Goal: Task Accomplishment & Management: Manage account settings

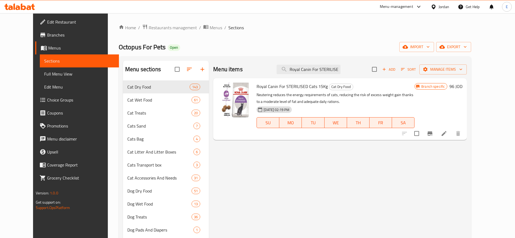
scroll to position [0, 52]
click at [467, 48] on span "export" at bounding box center [454, 47] width 26 height 7
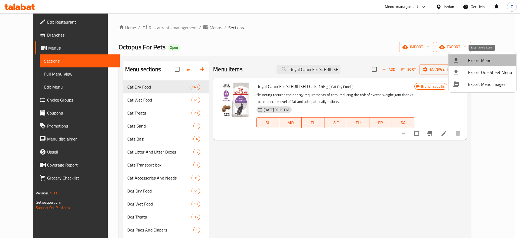
click at [468, 61] on span "Export Menu" at bounding box center [490, 60] width 44 height 7
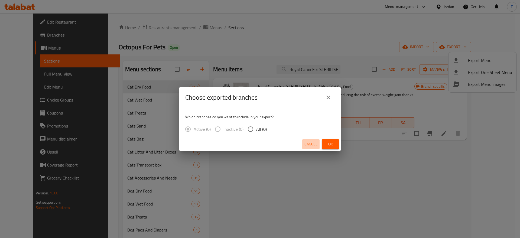
click at [316, 144] on span "Cancel" at bounding box center [311, 144] width 13 height 7
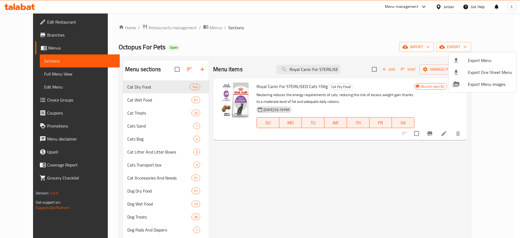
click at [19, 75] on div at bounding box center [260, 119] width 520 height 238
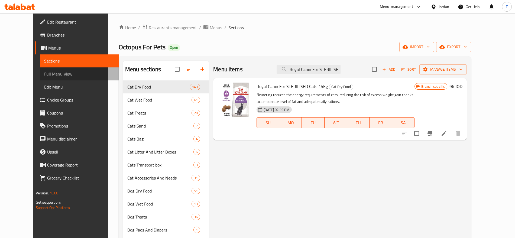
click at [44, 75] on span "Full Menu View" at bounding box center [79, 74] width 70 height 7
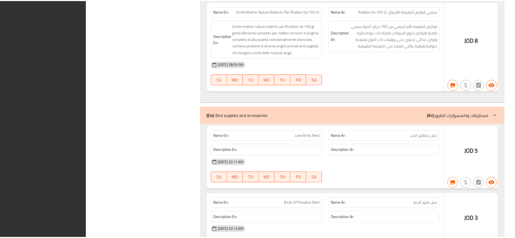
scroll to position [43562, 0]
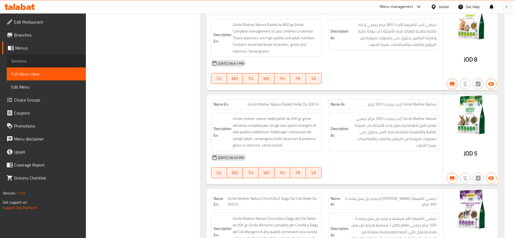
click at [15, 60] on span "Sections" at bounding box center [46, 61] width 70 height 7
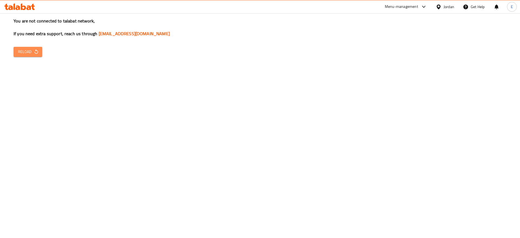
click at [24, 50] on span "Reload" at bounding box center [28, 51] width 20 height 7
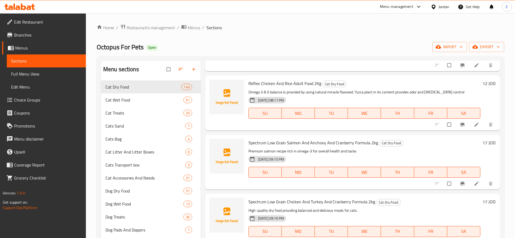
scroll to position [950, 0]
click at [445, 123] on input "checkbox" at bounding box center [449, 124] width 11 height 10
checkbox input "true"
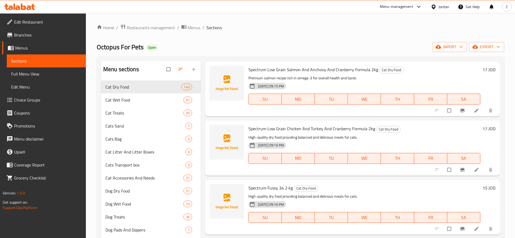
scroll to position [1024, 0]
click at [444, 110] on input "checkbox" at bounding box center [449, 110] width 11 height 10
checkbox input "true"
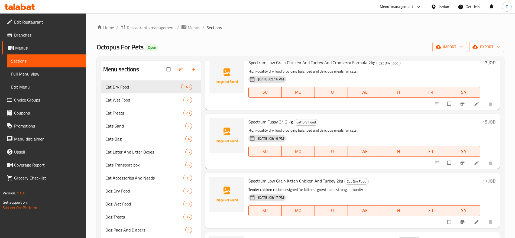
scroll to position [1089, 0]
drag, startPoint x: 443, startPoint y: 110, endPoint x: 449, endPoint y: 114, distance: 6.8
click at [449, 114] on div "Spectrum Fussy 34 2 kg Cat Dry Food High-quality dry food providing balanced an…" at bounding box center [352, 141] width 295 height 55
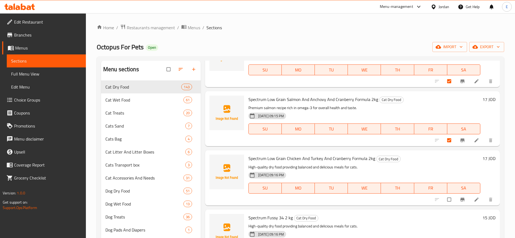
scroll to position [1067, 0]
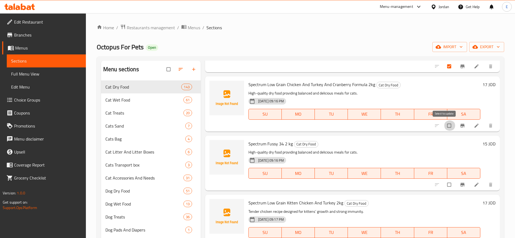
click at [445, 128] on input "checkbox" at bounding box center [449, 126] width 11 height 10
checkbox input "true"
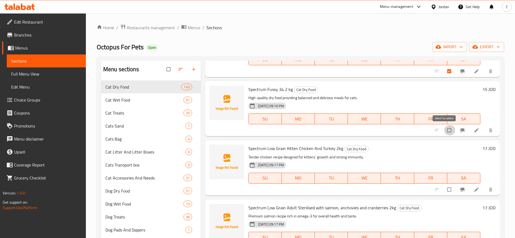
click at [444, 129] on input "checkbox" at bounding box center [449, 130] width 11 height 10
checkbox input "true"
click at [444, 191] on input "checkbox" at bounding box center [449, 189] width 11 height 10
checkbox input "true"
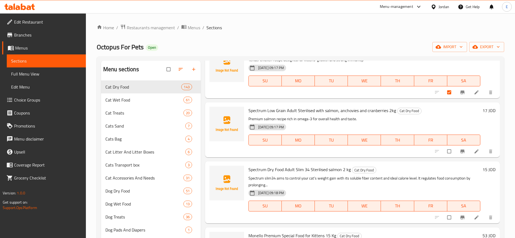
scroll to position [1230, 0]
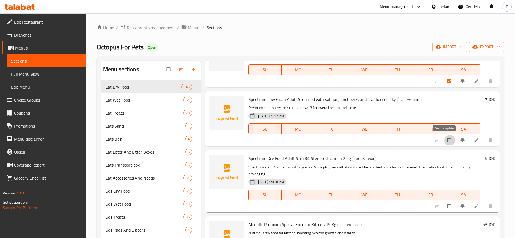
click at [444, 142] on input "checkbox" at bounding box center [449, 140] width 11 height 10
checkbox input "true"
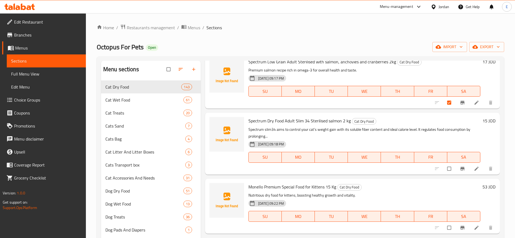
scroll to position [1278, 0]
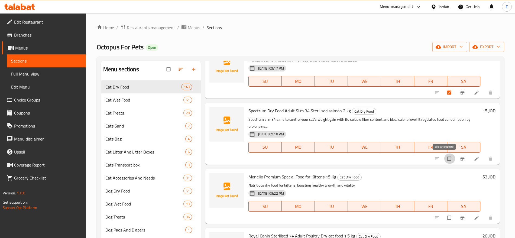
click at [444, 158] on input "checkbox" at bounding box center [449, 159] width 11 height 10
checkbox input "true"
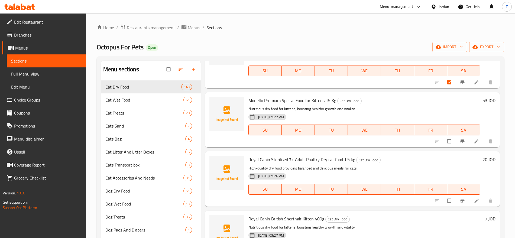
scroll to position [1354, 0]
click at [444, 143] on input "checkbox" at bounding box center [449, 142] width 11 height 10
checkbox input "true"
click at [444, 199] on input "checkbox" at bounding box center [449, 201] width 11 height 10
checkbox input "true"
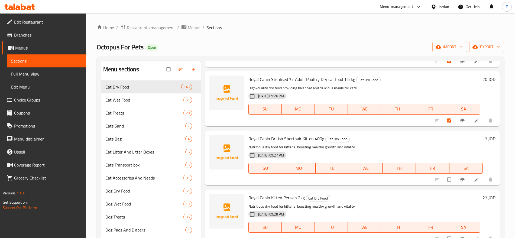
scroll to position [1436, 0]
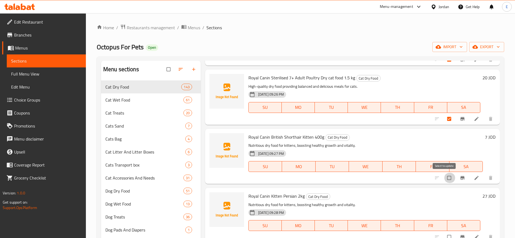
click at [444, 178] on input "checkbox" at bounding box center [449, 178] width 11 height 10
checkbox input "true"
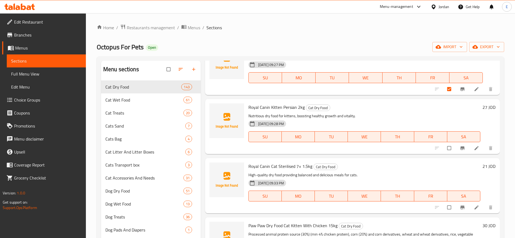
scroll to position [1526, 0]
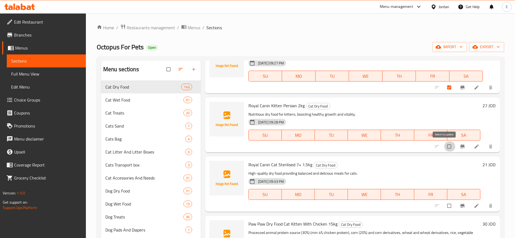
click at [444, 147] on input "checkbox" at bounding box center [449, 146] width 11 height 10
checkbox input "true"
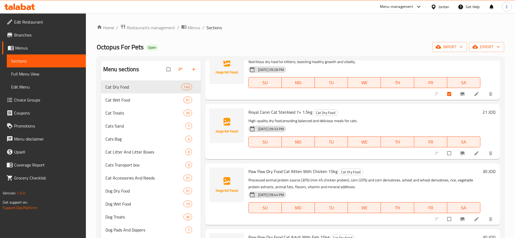
scroll to position [1585, 0]
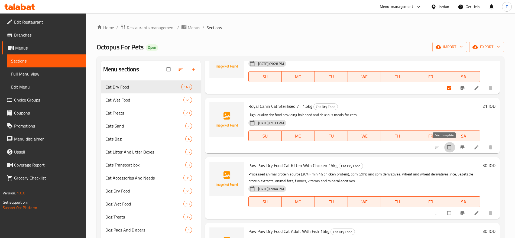
click at [444, 147] on input "checkbox" at bounding box center [449, 147] width 11 height 10
checkbox input "true"
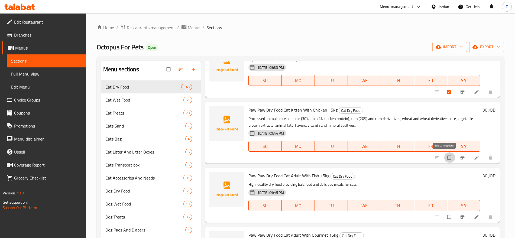
click at [444, 155] on input "checkbox" at bounding box center [449, 158] width 11 height 10
checkbox input "true"
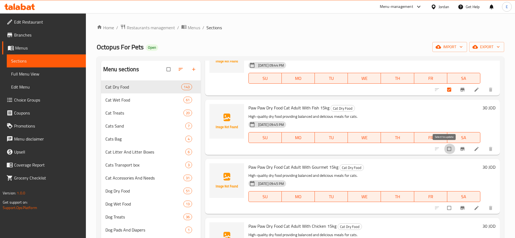
click at [444, 150] on input "checkbox" at bounding box center [449, 149] width 11 height 10
checkbox input "true"
click at [444, 206] on input "checkbox" at bounding box center [449, 208] width 11 height 10
checkbox input "true"
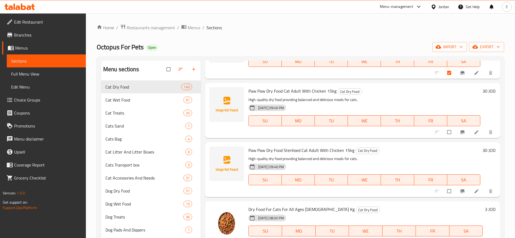
scroll to position [1867, 0]
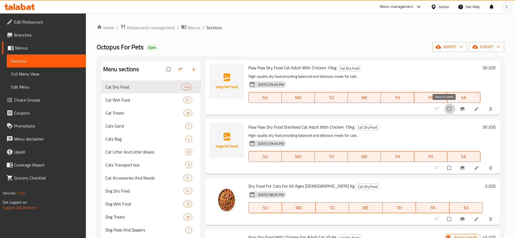
click at [445, 111] on input "checkbox" at bounding box center [449, 109] width 11 height 10
checkbox input "true"
click at [444, 168] on input "checkbox" at bounding box center [449, 168] width 11 height 10
checkbox input "true"
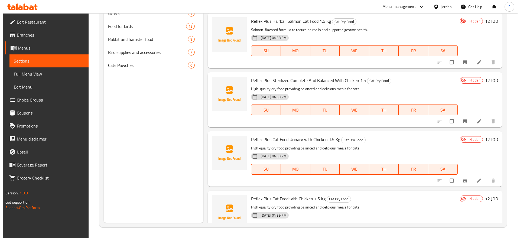
scroll to position [0, 0]
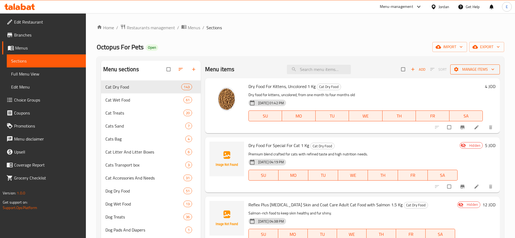
click at [460, 72] on span "Manage items" at bounding box center [475, 69] width 41 height 7
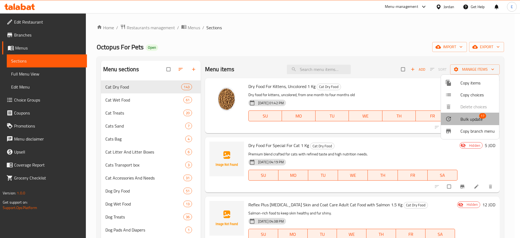
click at [477, 116] on span "Bulk update" at bounding box center [472, 119] width 22 height 7
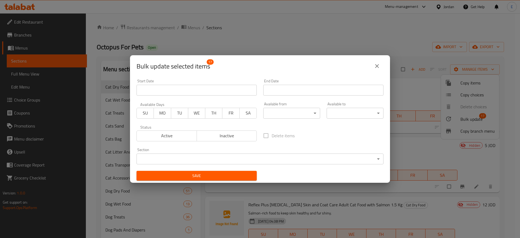
click at [217, 133] on span "Inactive" at bounding box center [227, 136] width 56 height 8
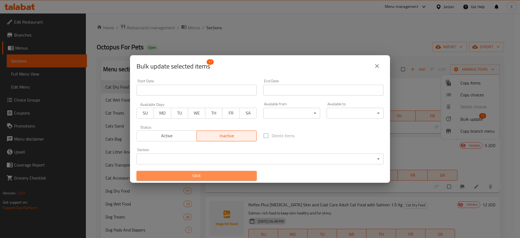
click at [205, 173] on span "Save" at bounding box center [197, 176] width 112 height 7
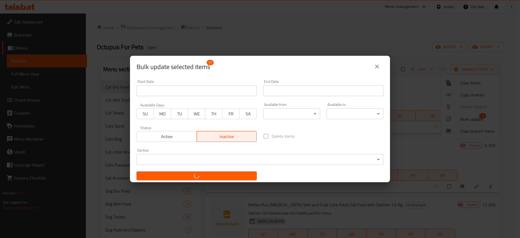
checkbox input "false"
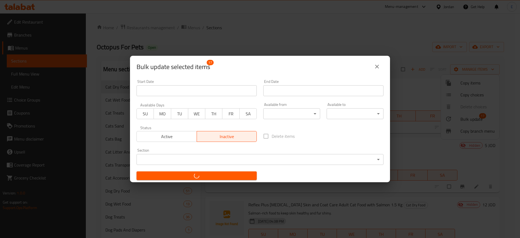
checkbox input "false"
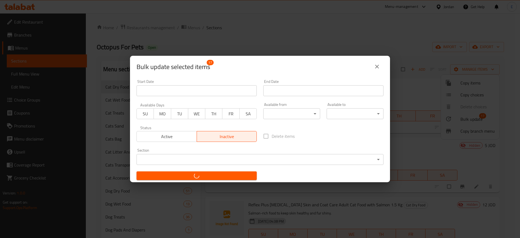
checkbox input "false"
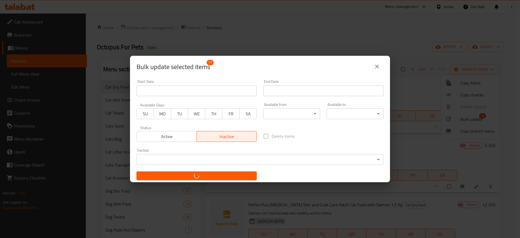
checkbox input "false"
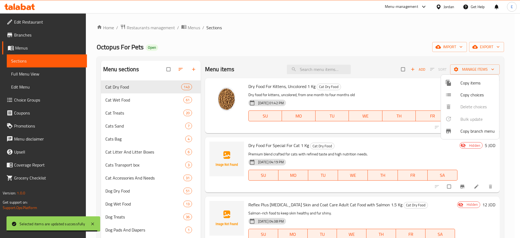
click at [35, 73] on div at bounding box center [260, 119] width 520 height 238
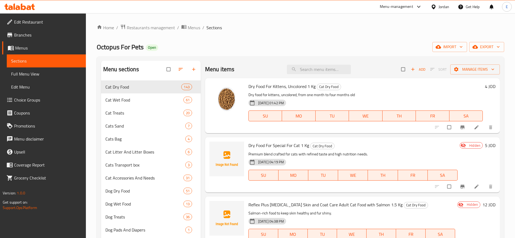
click at [35, 73] on span "Full Menu View" at bounding box center [46, 74] width 70 height 7
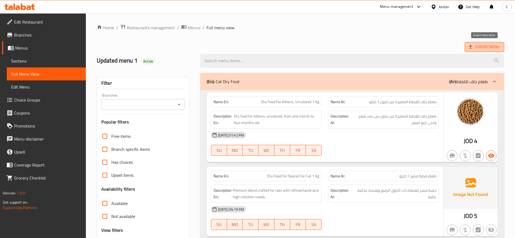
click at [482, 49] on span "Export Menu" at bounding box center [484, 47] width 31 height 7
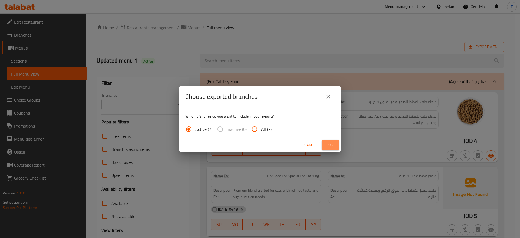
click at [330, 145] on span "Ok" at bounding box center [330, 145] width 9 height 7
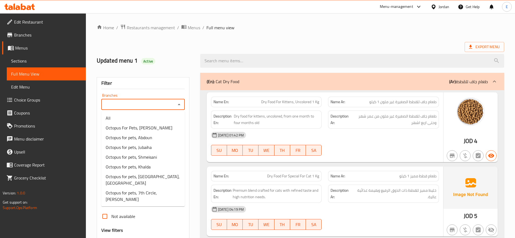
click at [154, 104] on input "Branches" at bounding box center [138, 105] width 71 height 8
click at [132, 126] on span "Octopus For Pets, [PERSON_NAME]" at bounding box center [139, 128] width 67 height 7
type input "Octopus For Pets, [PERSON_NAME]"
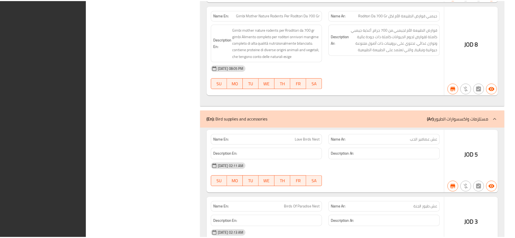
scroll to position [43566, 0]
